Goal: Use online tool/utility

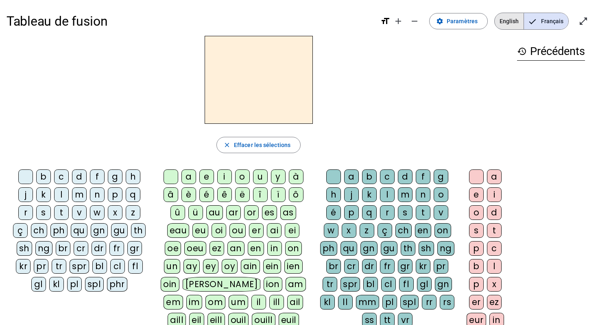
click at [503, 23] on span "English" at bounding box center [509, 21] width 29 height 16
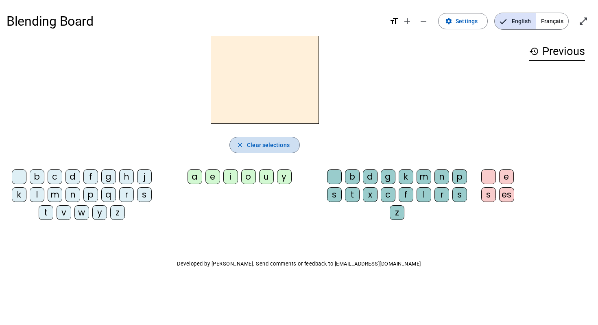
click at [255, 146] on span "Clear selections" at bounding box center [268, 145] width 43 height 10
click at [244, 143] on mat-icon "close" at bounding box center [239, 144] width 7 height 7
click at [458, 20] on span "Settings" at bounding box center [467, 21] width 22 height 10
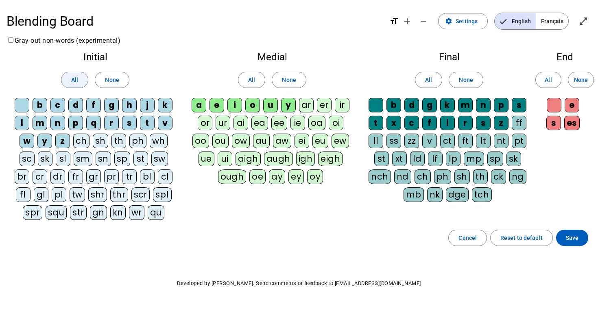
click at [76, 72] on span at bounding box center [74, 80] width 26 height 20
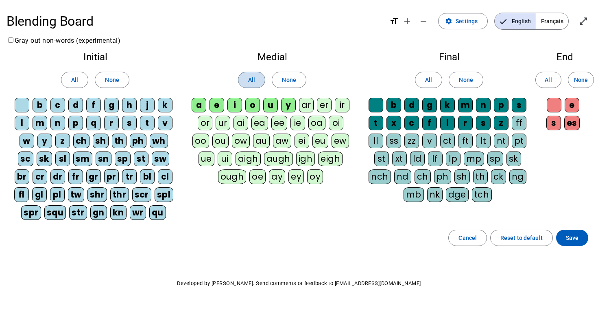
click at [246, 75] on span at bounding box center [251, 80] width 26 height 20
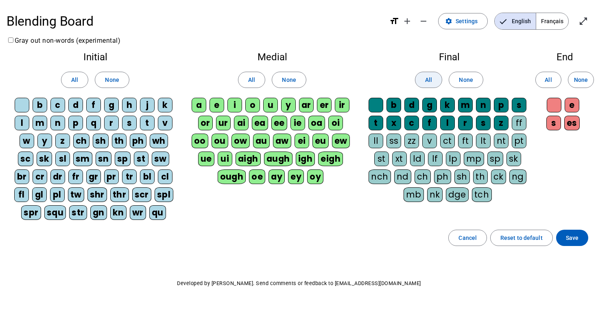
click at [423, 72] on span at bounding box center [428, 80] width 26 height 20
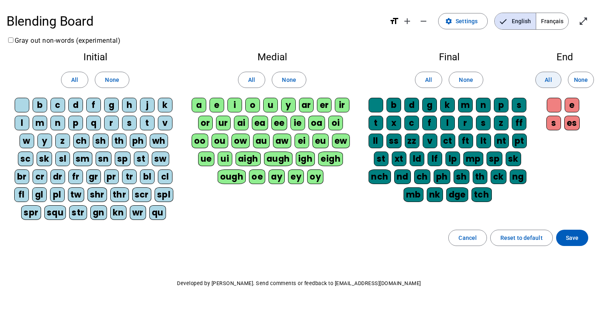
click at [542, 78] on span at bounding box center [548, 80] width 25 height 20
click at [580, 238] on span at bounding box center [572, 238] width 32 height 20
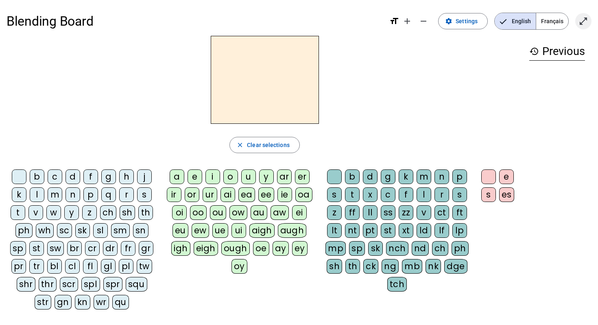
click at [583, 19] on mat-icon "open_in_full" at bounding box center [583, 21] width 10 height 10
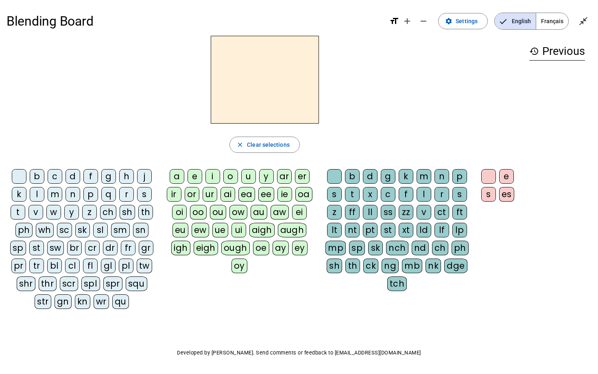
click at [76, 175] on div "d" at bounding box center [72, 176] width 15 height 15
click at [233, 176] on div "o" at bounding box center [230, 176] width 15 height 15
click at [388, 177] on div "g" at bounding box center [388, 176] width 15 height 15
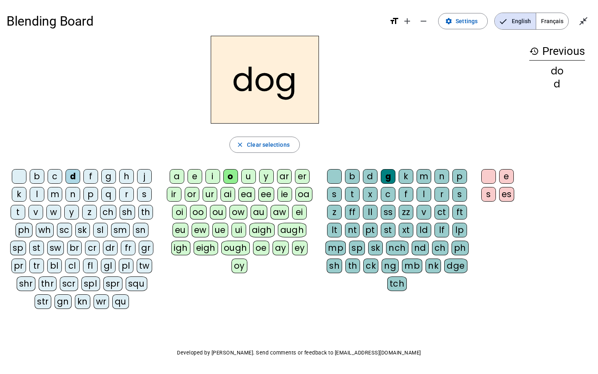
click at [550, 23] on span "Français" at bounding box center [552, 21] width 32 height 16
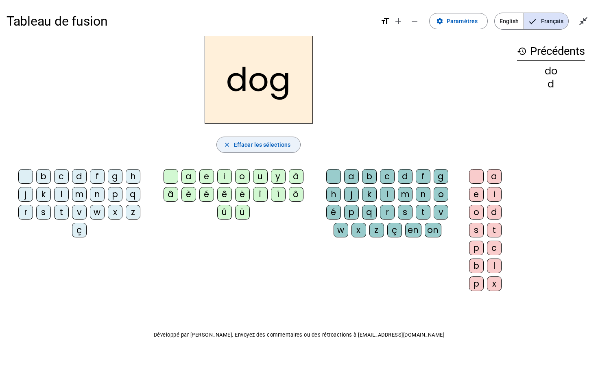
click at [235, 146] on span "Effacer les sélections" at bounding box center [262, 145] width 57 height 10
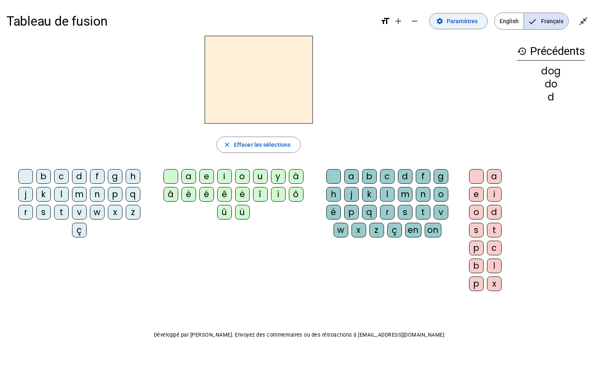
click at [456, 24] on span "Paramètres" at bounding box center [462, 21] width 31 height 10
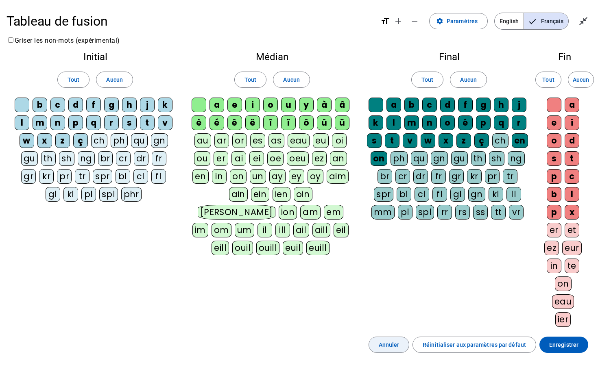
click at [395, 324] on span "Annuler" at bounding box center [389, 345] width 21 height 10
